Goal: Find contact information: Find contact information

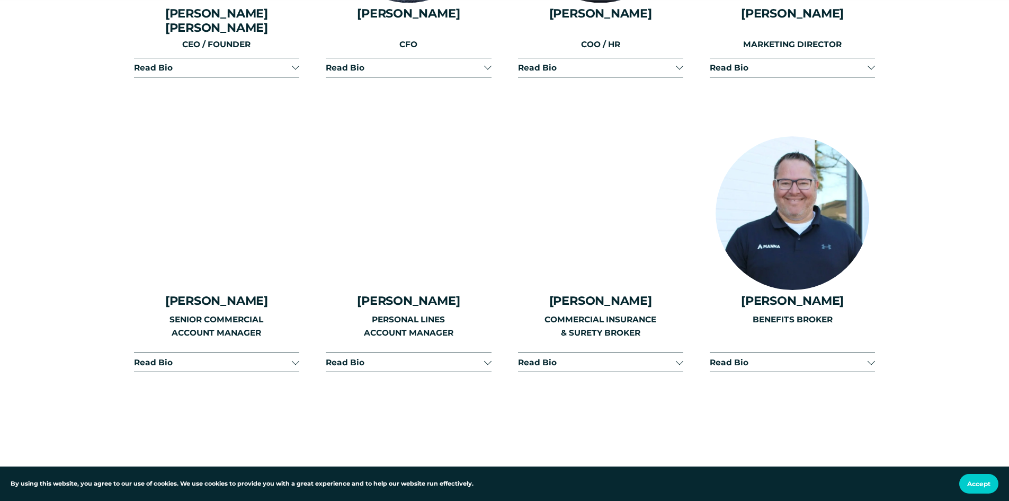
scroll to position [1536, 0]
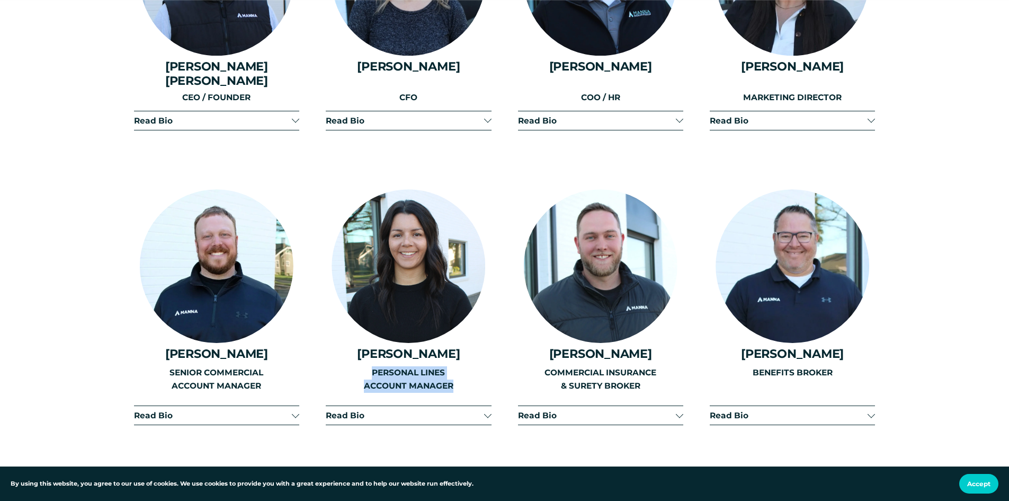
drag, startPoint x: 373, startPoint y: 361, endPoint x: 477, endPoint y: 371, distance: 104.8
click at [477, 371] on p "PERSONAL LINES ACCOUNT MANAGER" at bounding box center [408, 379] width 165 height 26
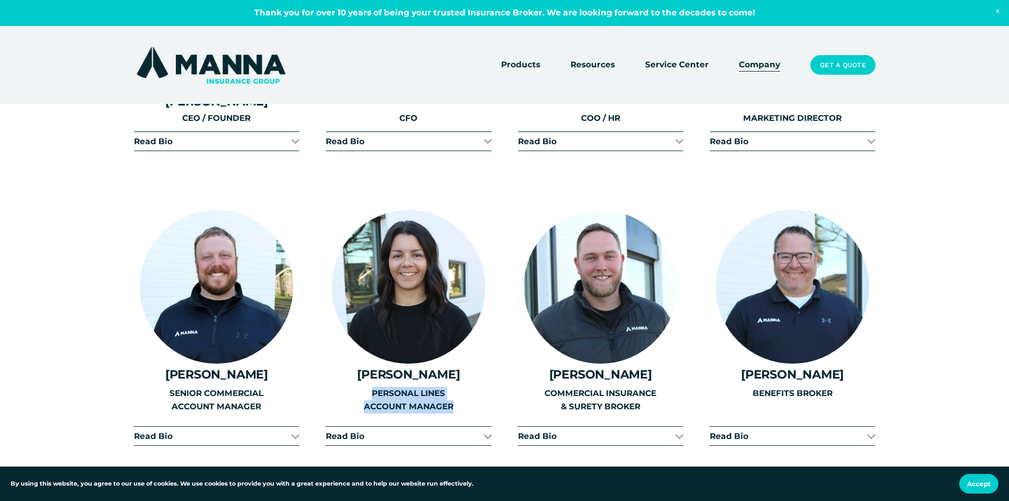
scroll to position [1483, 0]
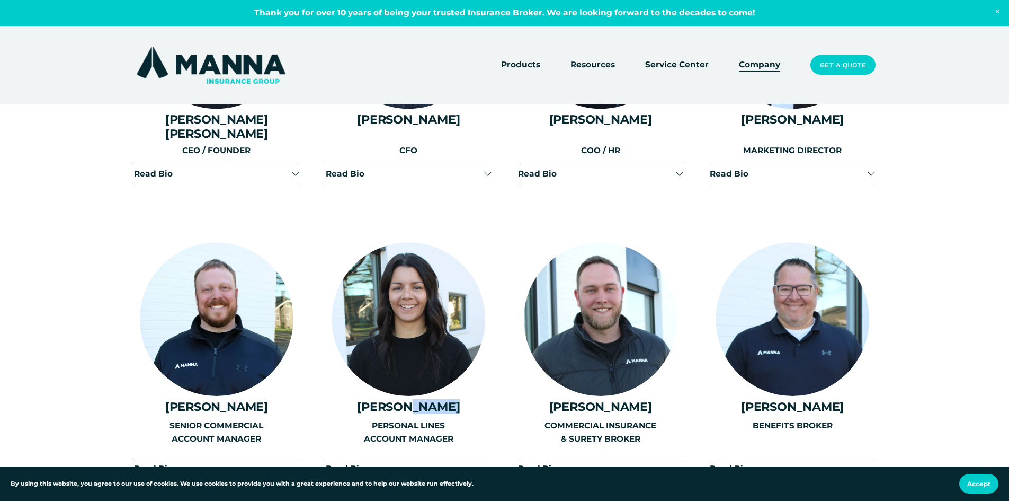
drag, startPoint x: 452, startPoint y: 393, endPoint x: 412, endPoint y: 396, distance: 40.3
click at [412, 399] on h4 "[PERSON_NAME]" at bounding box center [408, 406] width 165 height 14
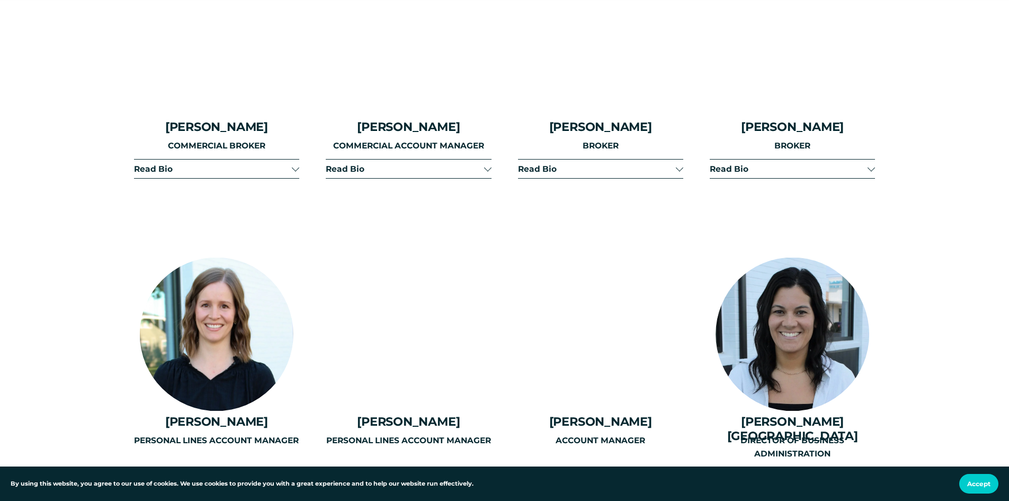
scroll to position [2437, 0]
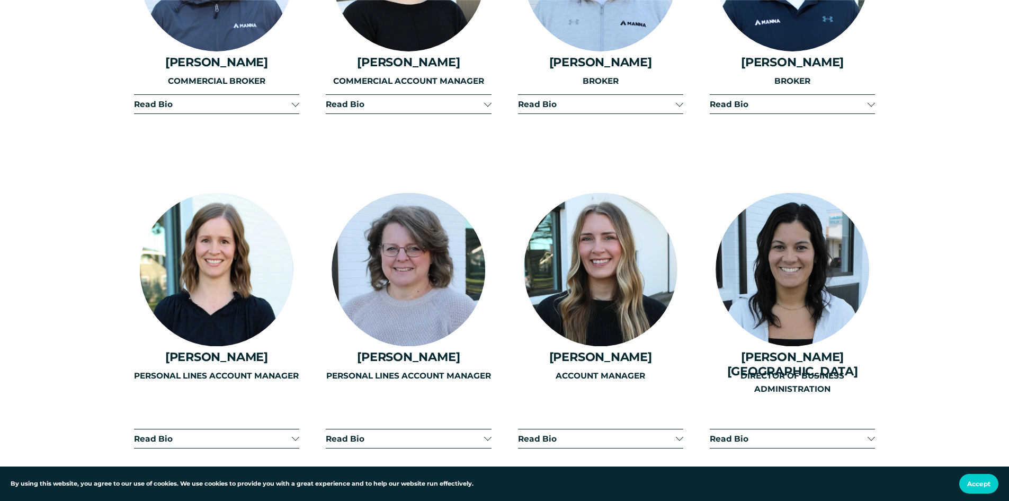
drag, startPoint x: 606, startPoint y: 347, endPoint x: 656, endPoint y: 342, distance: 50.1
click at [656, 350] on h4 "[PERSON_NAME]" at bounding box center [600, 357] width 165 height 14
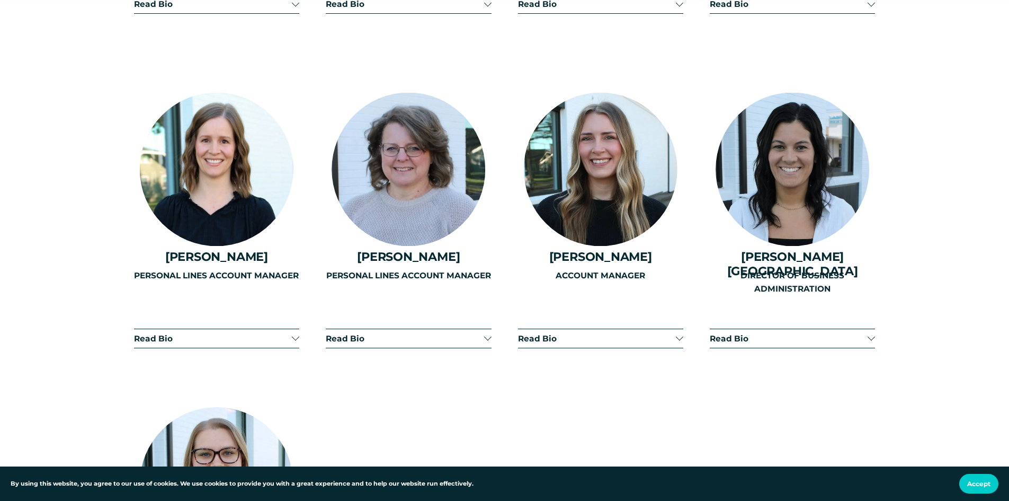
scroll to position [2543, 0]
